Goal: Task Accomplishment & Management: Complete application form

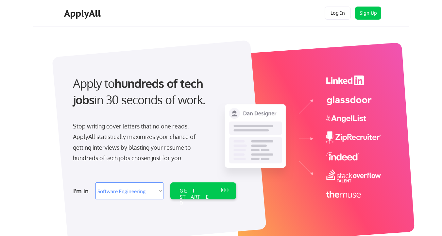
select select ""engineering""
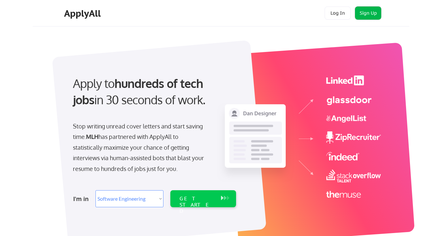
click at [371, 15] on button "Sign Up" at bounding box center [368, 13] width 26 height 13
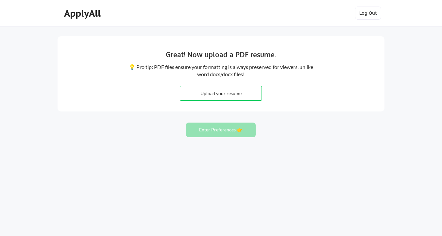
click at [221, 98] on input "file" at bounding box center [220, 93] width 81 height 14
type input "C:\fakepath\[PERSON_NAME].pdf"
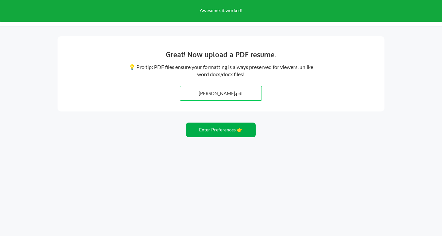
click at [234, 132] on button "Enter Preferences 👉" at bounding box center [221, 130] width 70 height 15
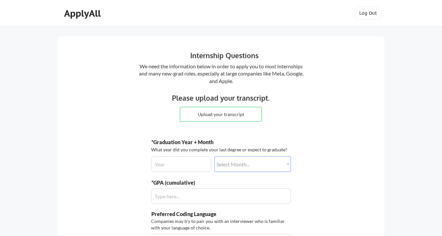
click at [196, 55] on div "Internship Questions" at bounding box center [224, 55] width 199 height 10
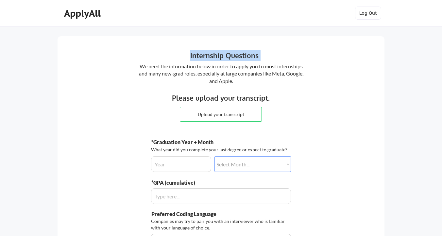
click at [196, 55] on div "Internship Questions" at bounding box center [224, 55] width 199 height 10
